Goal: Check status: Check status

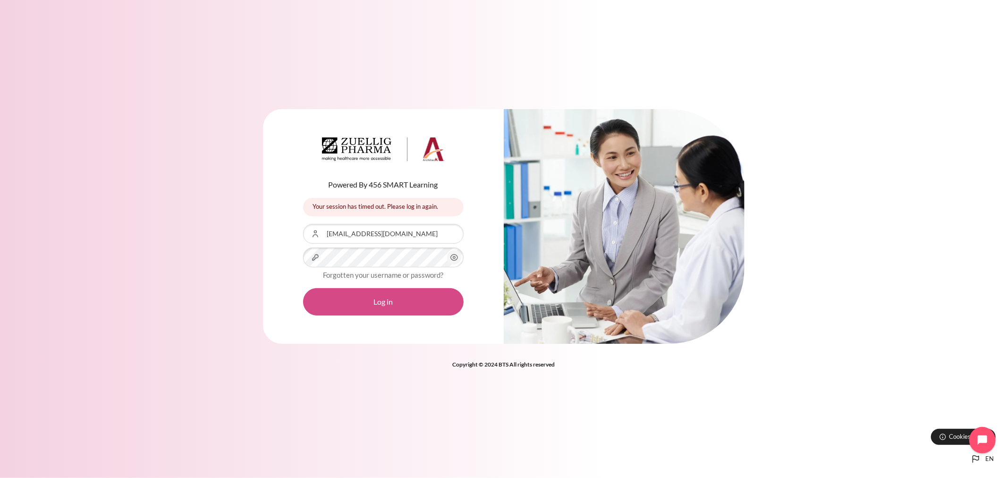
click at [404, 306] on button "Log in" at bounding box center [383, 301] width 161 height 27
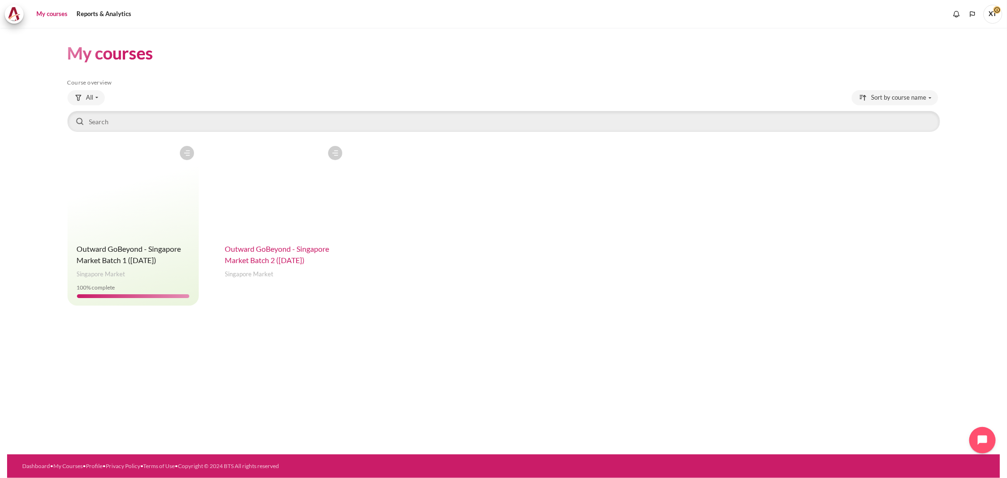
click at [289, 251] on span "Outward GoBeyond - Singapore Market Batch 2 ([DATE])" at bounding box center [277, 254] width 104 height 20
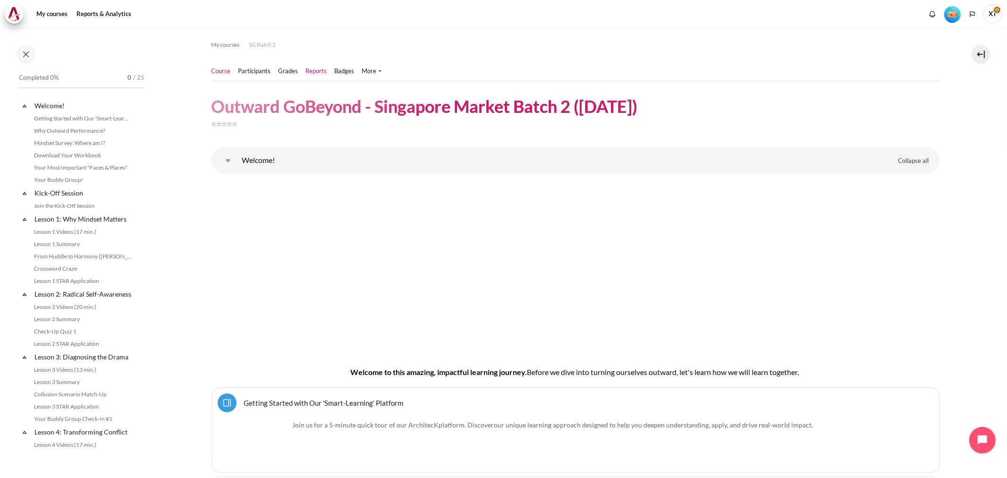
click at [316, 71] on link "Reports" at bounding box center [316, 71] width 21 height 9
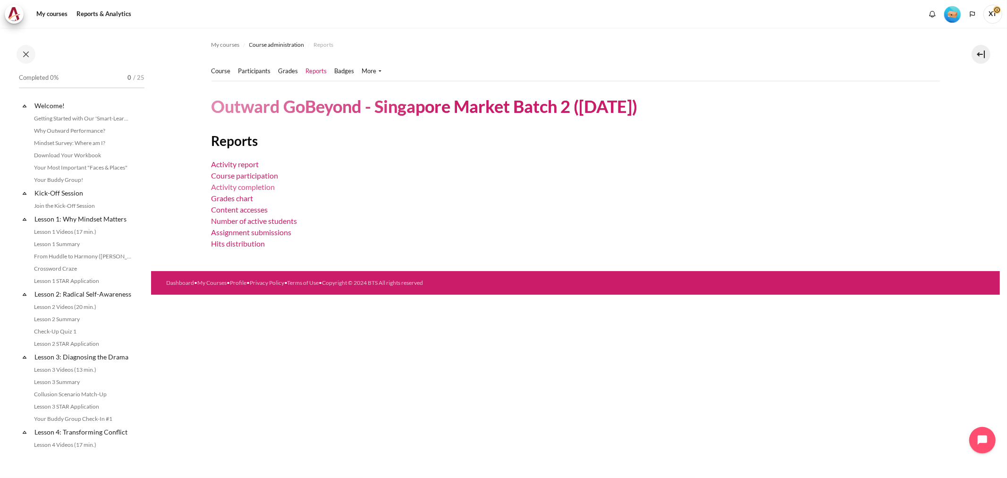
click at [252, 187] on link "Activity completion" at bounding box center [244, 186] width 64 height 9
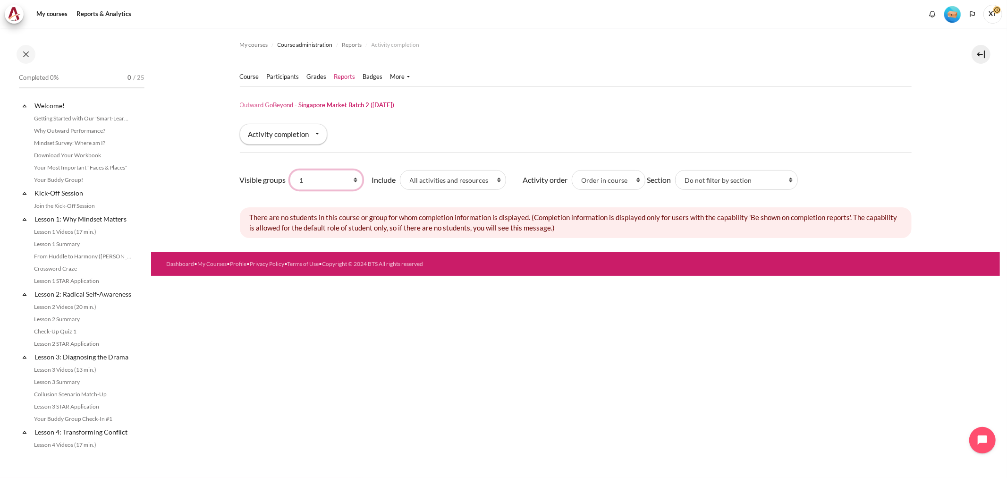
click at [329, 180] on select "All participants 1 1 2 2 3 3 4 4 5 5 6 6 7 7 HR" at bounding box center [326, 180] width 73 height 20
select select "0"
click at [290, 170] on select "All participants 1 1 2 2 3 3 4 4 5 5 6 6 7 7 HR" at bounding box center [326, 180] width 73 height 20
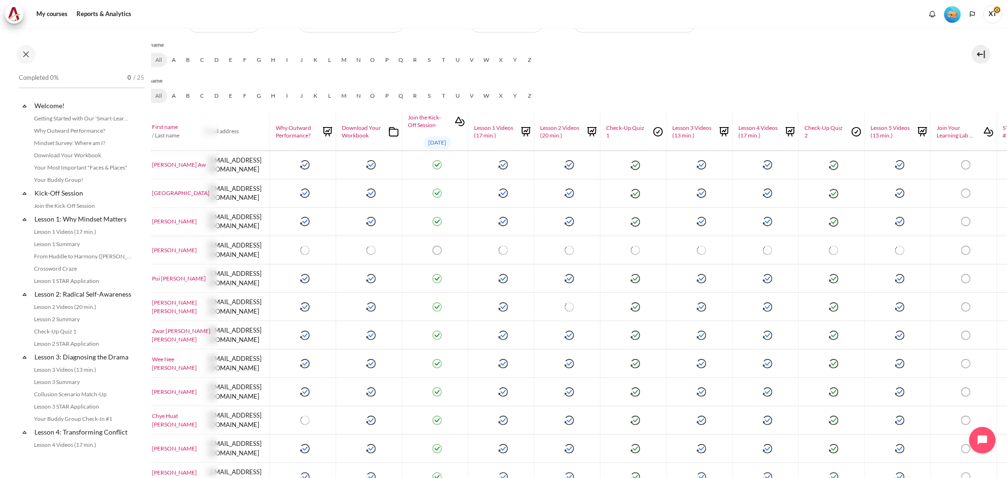
scroll to position [157, 103]
click at [20, 55] on button at bounding box center [26, 54] width 19 height 19
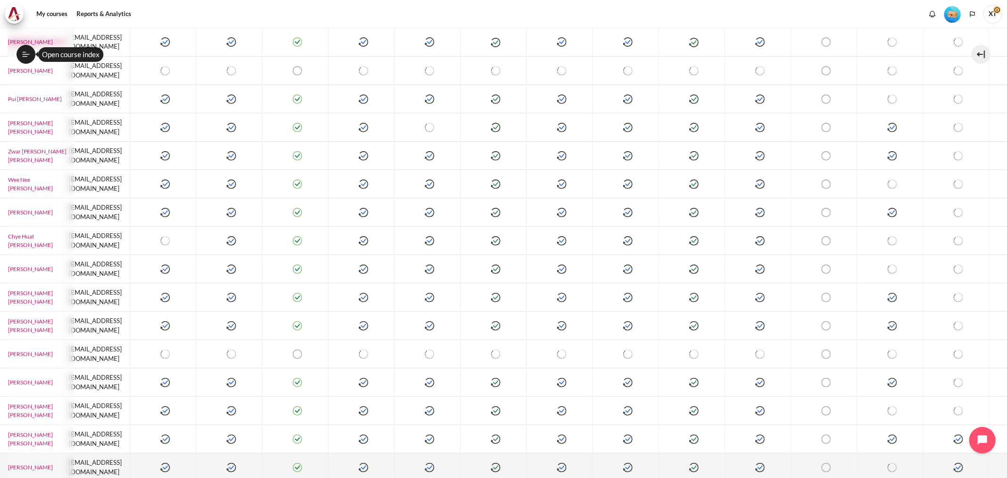
scroll to position [345, 98]
